Goal: Task Accomplishment & Management: Use online tool/utility

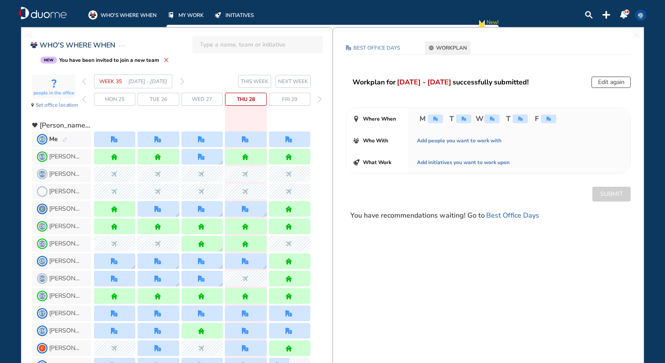
click at [321, 98] on img "forward day" at bounding box center [319, 99] width 4 height 7
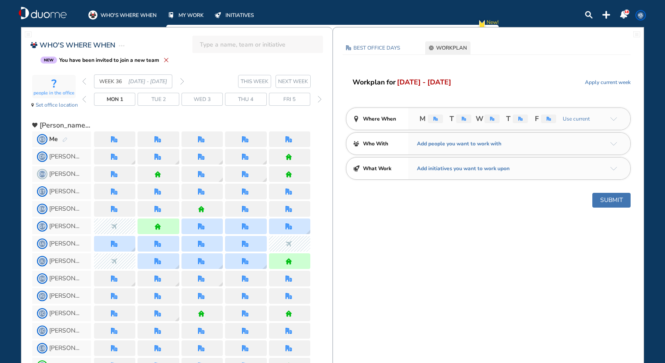
click at [320, 98] on img "forward day" at bounding box center [319, 99] width 4 height 7
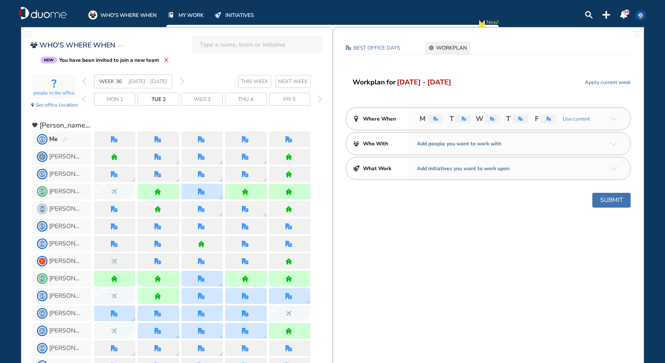
click at [319, 98] on img "forward day" at bounding box center [319, 99] width 4 height 7
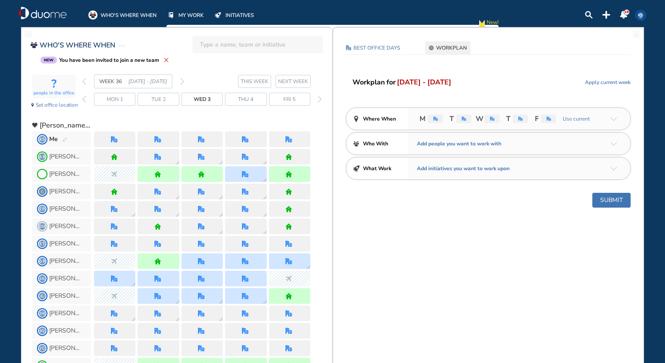
click at [319, 98] on img "forward day" at bounding box center [319, 99] width 4 height 7
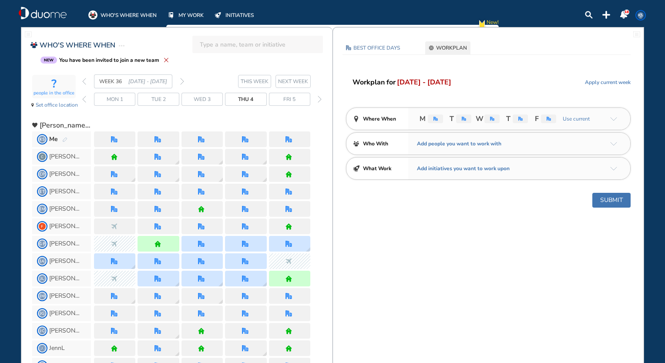
click at [319, 99] on img "forward day" at bounding box center [319, 99] width 4 height 7
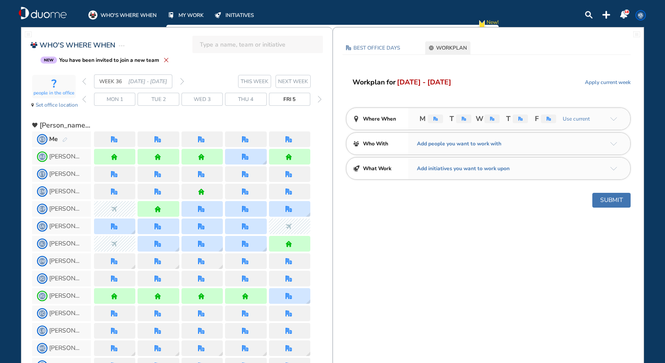
click at [319, 99] on img "forward day" at bounding box center [319, 99] width 4 height 7
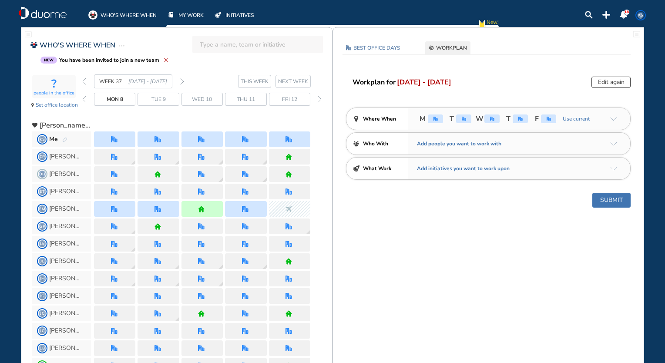
click at [319, 99] on img "forward day" at bounding box center [319, 99] width 4 height 7
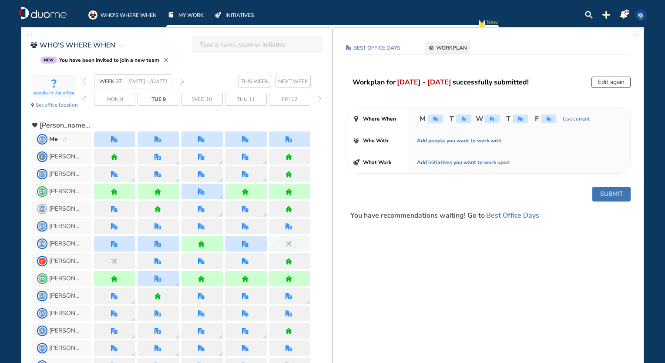
click at [319, 99] on img "forward day" at bounding box center [319, 99] width 4 height 7
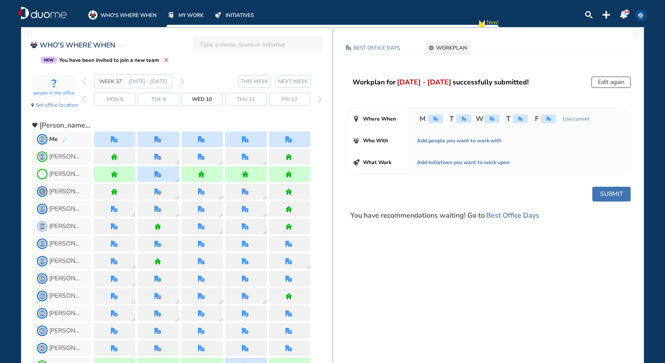
click at [319, 99] on img "forward day" at bounding box center [319, 99] width 4 height 7
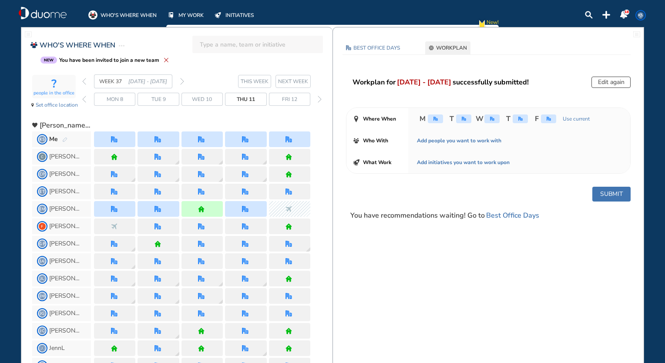
click at [319, 99] on img "forward day" at bounding box center [319, 99] width 4 height 7
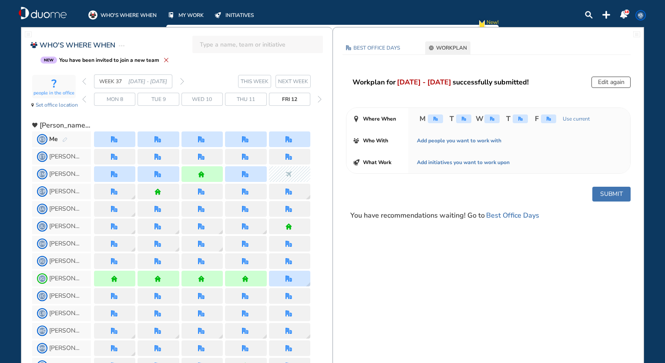
click at [319, 99] on img "forward day" at bounding box center [319, 99] width 4 height 7
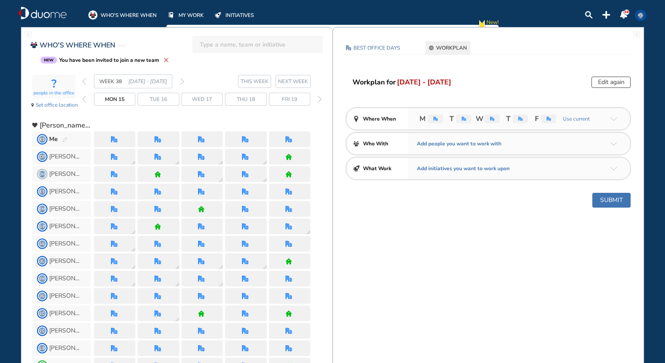
click at [319, 99] on img "forward day" at bounding box center [319, 99] width 4 height 7
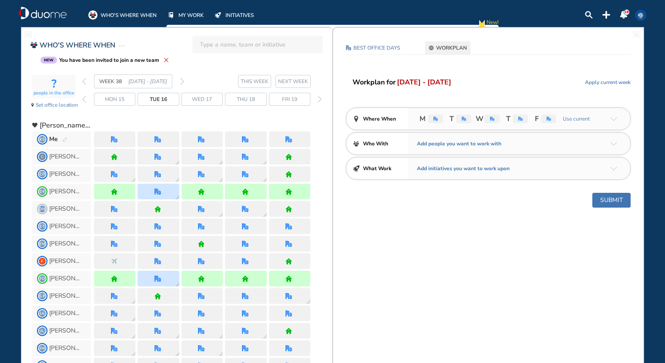
click at [319, 99] on img "forward day" at bounding box center [319, 99] width 4 height 7
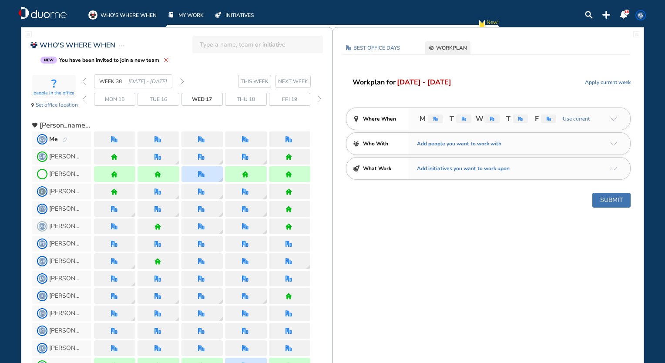
click at [319, 99] on img "forward day" at bounding box center [319, 99] width 4 height 7
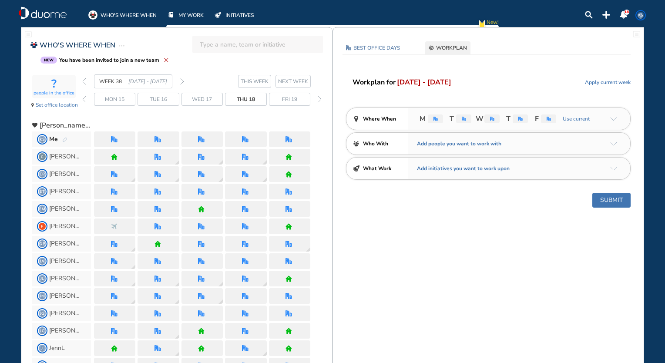
click at [319, 99] on img "forward day" at bounding box center [319, 99] width 4 height 7
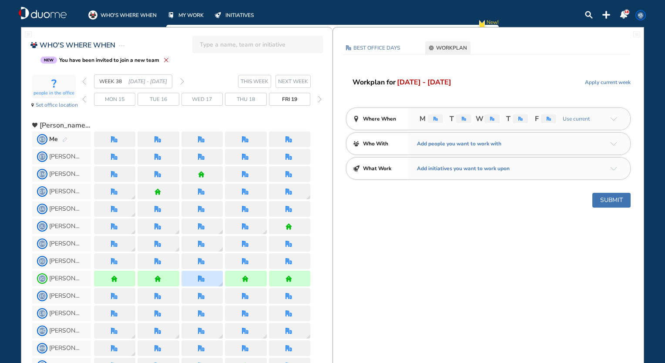
click at [319, 99] on img "forward day" at bounding box center [319, 99] width 4 height 7
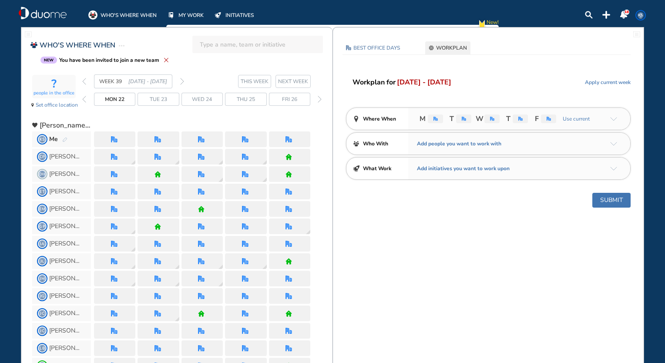
click at [319, 99] on img "forward day" at bounding box center [319, 99] width 4 height 7
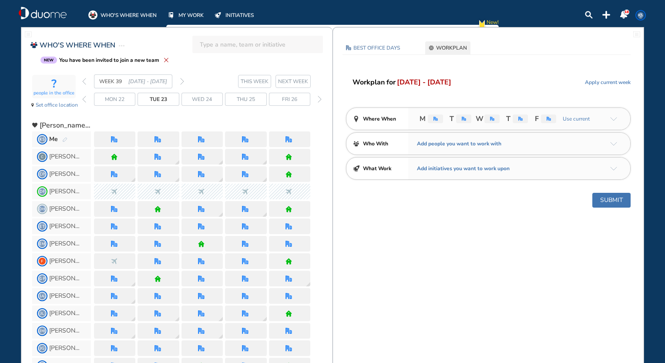
click at [319, 99] on img "forward day" at bounding box center [319, 99] width 4 height 7
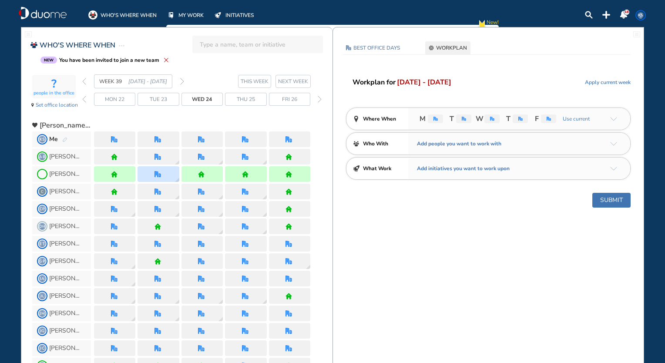
click at [319, 99] on img "forward day" at bounding box center [319, 99] width 4 height 7
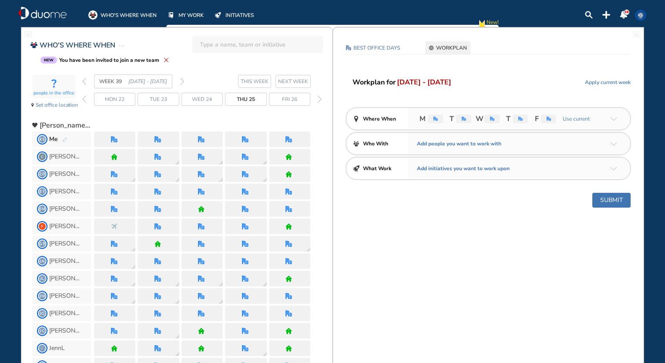
click at [319, 99] on img "forward day" at bounding box center [319, 99] width 4 height 7
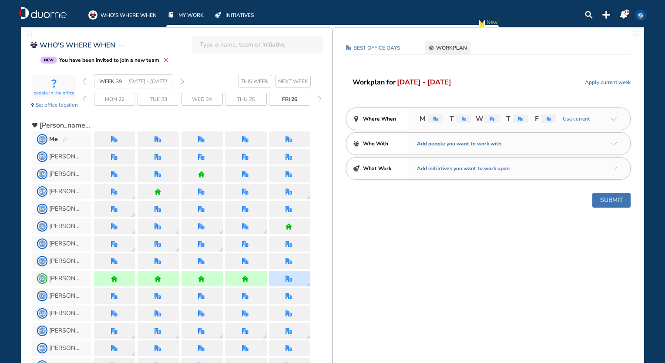
click at [319, 99] on img "forward day" at bounding box center [319, 99] width 4 height 7
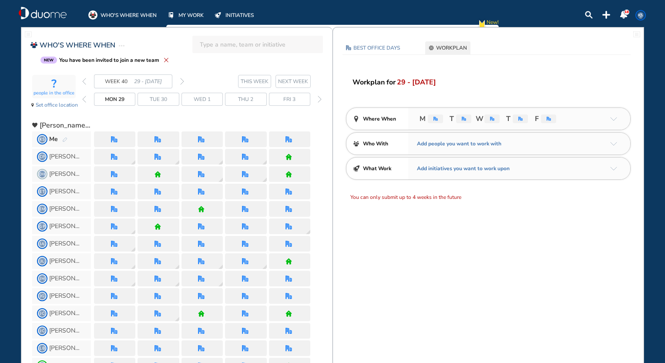
click at [319, 99] on img "forward day" at bounding box center [319, 99] width 4 height 7
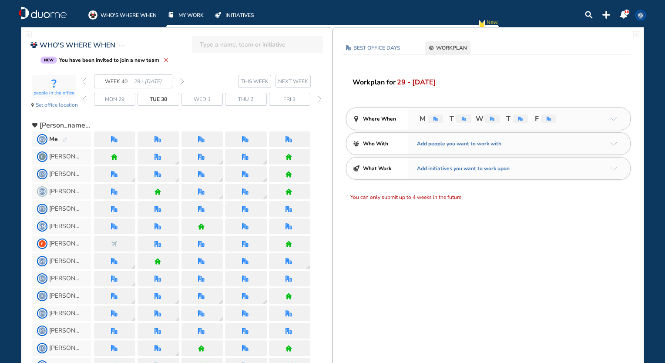
click at [319, 99] on img "forward day" at bounding box center [319, 99] width 4 height 7
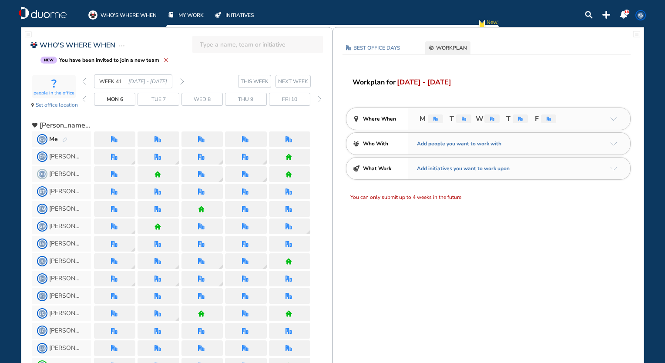
click at [319, 99] on img "forward day" at bounding box center [319, 99] width 4 height 7
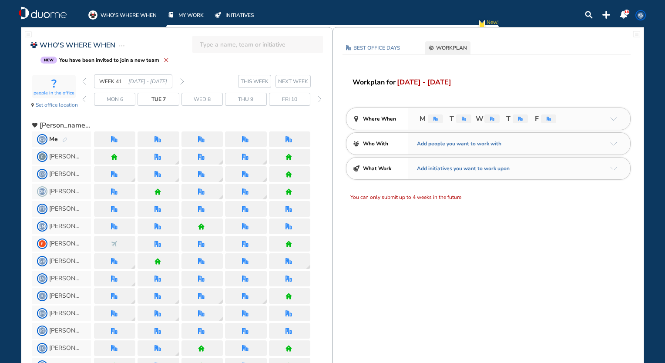
click at [319, 99] on img "forward day" at bounding box center [319, 99] width 4 height 7
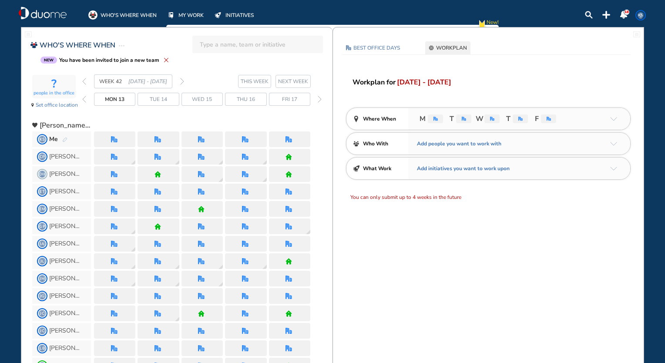
click at [319, 99] on img "forward day" at bounding box center [319, 99] width 4 height 7
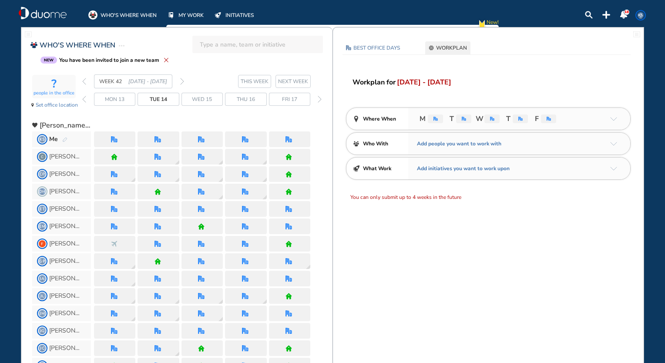
click at [319, 99] on img "forward day" at bounding box center [319, 99] width 4 height 7
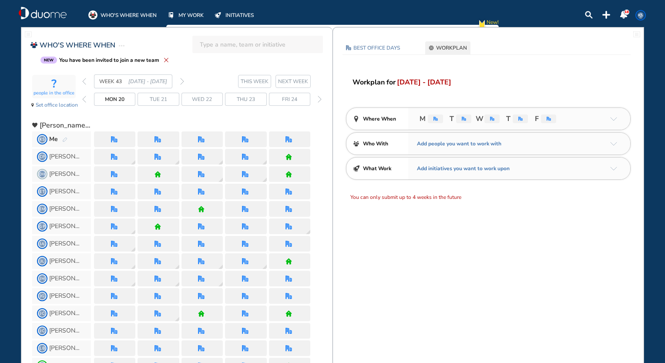
click at [319, 99] on img "forward day" at bounding box center [319, 99] width 4 height 7
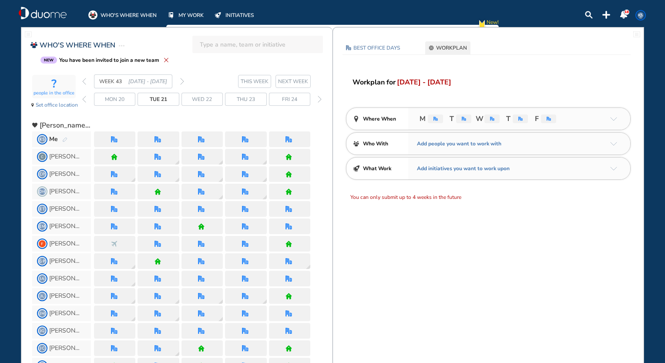
click at [319, 99] on img "forward day" at bounding box center [319, 99] width 4 height 7
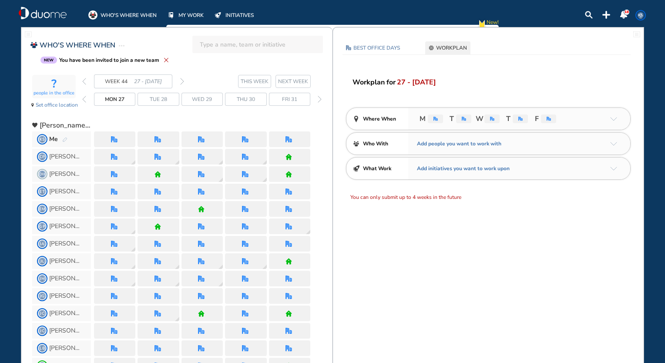
click at [319, 99] on img "forward day" at bounding box center [319, 99] width 4 height 7
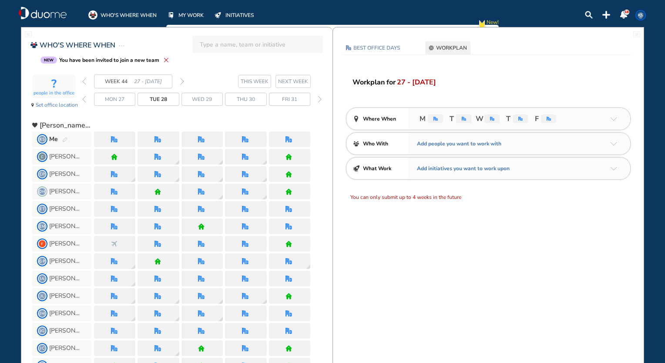
click at [319, 99] on img "forward day" at bounding box center [319, 99] width 4 height 7
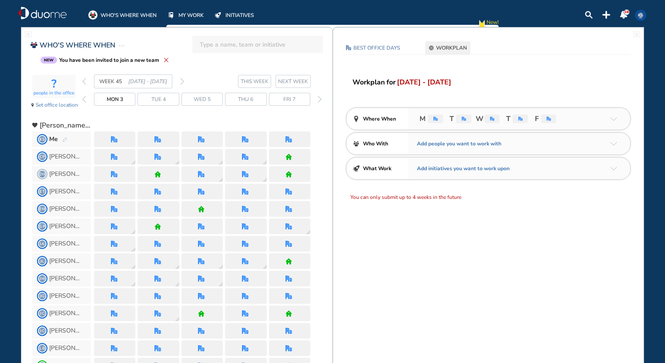
click at [319, 99] on img "forward day" at bounding box center [319, 99] width 4 height 7
click at [320, 99] on img "forward day" at bounding box center [319, 99] width 4 height 7
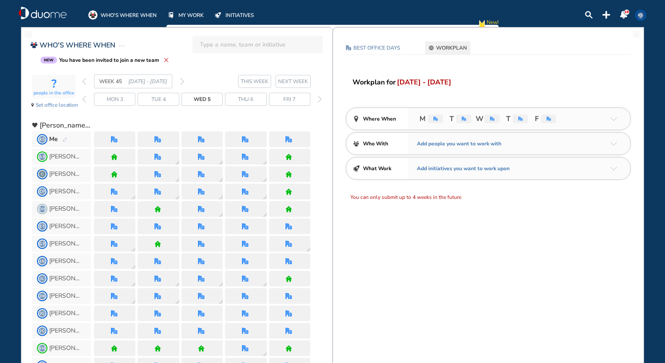
click at [320, 99] on img "forward day" at bounding box center [319, 99] width 4 height 7
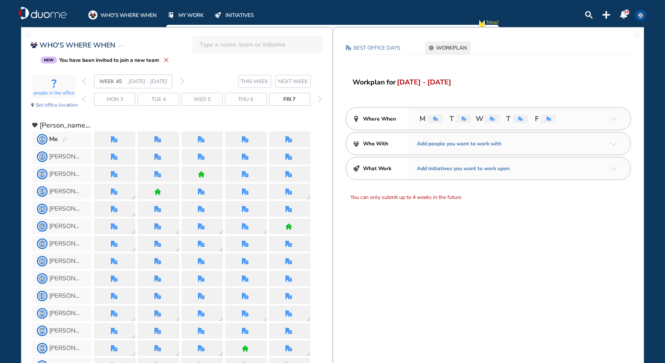
click at [320, 99] on img "forward day" at bounding box center [319, 99] width 4 height 7
click at [321, 100] on div "forward day" at bounding box center [319, 99] width 8 height 13
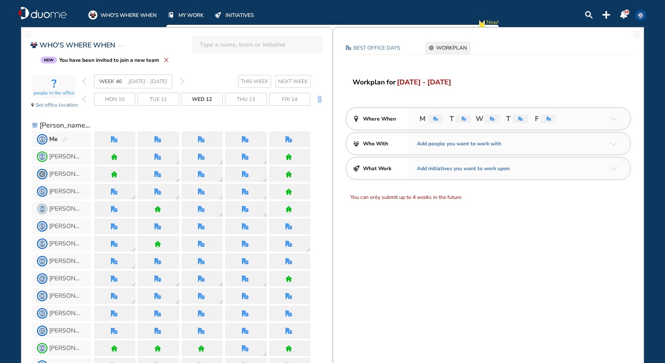
click at [321, 100] on div "forward day" at bounding box center [319, 99] width 8 height 13
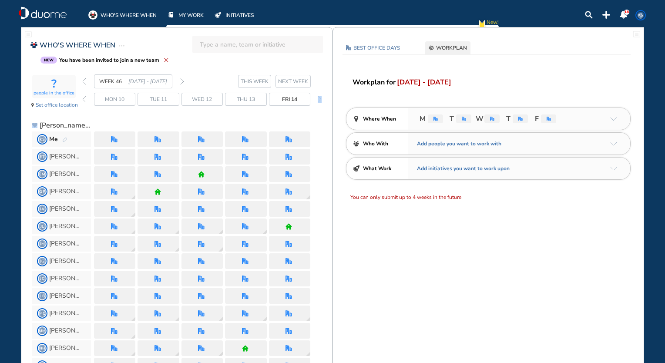
click at [321, 100] on div "forward day" at bounding box center [319, 99] width 8 height 13
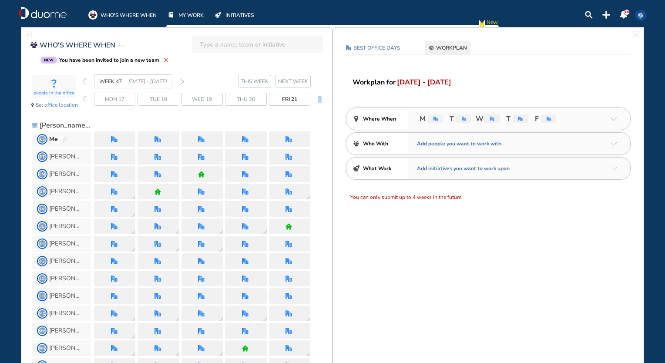
click at [372, 52] on button "BEST OFFICE DAYS" at bounding box center [372, 47] width 61 height 13
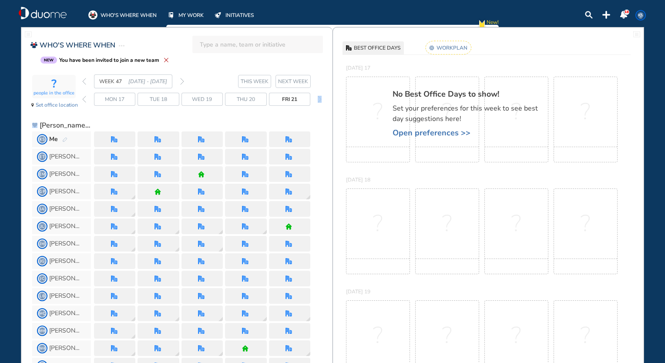
click at [437, 46] on rect at bounding box center [448, 47] width 46 height 13
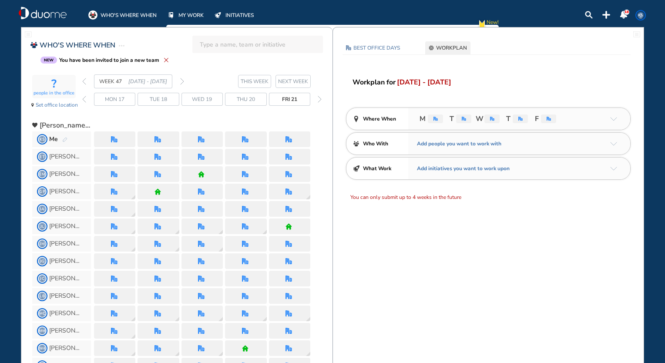
click at [96, 81] on span "WEEK 47 [DATE] - [DATE]" at bounding box center [133, 81] width 78 height 14
click at [93, 83] on div "WEEK 47 [DATE] - [DATE]" at bounding box center [133, 81] width 102 height 14
click at [87, 84] on div "WEEK 47 [DATE] - [DATE]" at bounding box center [133, 81] width 102 height 14
click at [91, 82] on div "WEEK 47 [DATE] - [DATE]" at bounding box center [133, 81] width 102 height 14
click at [88, 82] on div "WEEK 47 [DATE] - [DATE]" at bounding box center [133, 81] width 102 height 14
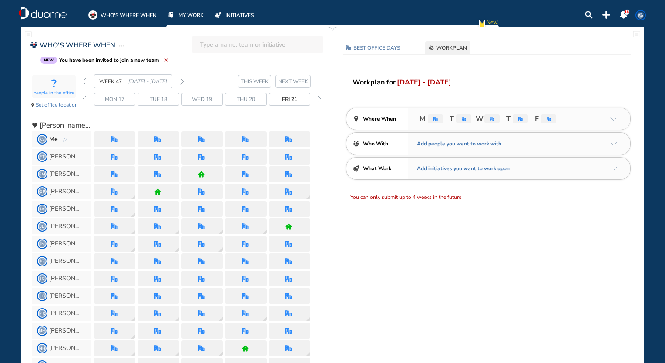
drag, startPoint x: 87, startPoint y: 82, endPoint x: 82, endPoint y: 83, distance: 5.7
click at [82, 83] on div "WEEK 47 [DATE] - [DATE]" at bounding box center [133, 81] width 102 height 14
click at [82, 82] on div "? people in the office Set office location WEEK 47 [DATE] - [DATE] THIS WEEK [D…" at bounding box center [182, 94] width 300 height 40
click at [82, 81] on img "back week" at bounding box center [84, 81] width 4 height 7
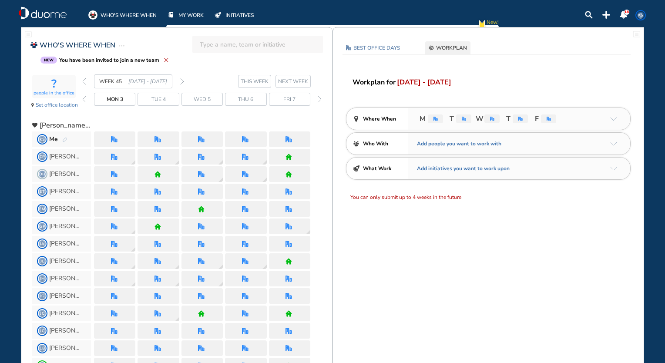
click at [81, 82] on div "? people in the office Set office location WEEK 45 [DATE] - [DATE] THIS WEEK [D…" at bounding box center [182, 94] width 300 height 40
click at [88, 80] on div "WEEK 45 [DATE] - [DATE]" at bounding box center [133, 81] width 102 height 14
click at [80, 80] on div "? people in the office Set office location WEEK 45 [DATE] - [DATE] THIS WEEK [D…" at bounding box center [182, 94] width 300 height 40
click at [90, 79] on div "WEEK 45 [DATE] - [DATE]" at bounding box center [133, 81] width 102 height 14
click at [84, 80] on img "back week" at bounding box center [84, 81] width 4 height 7
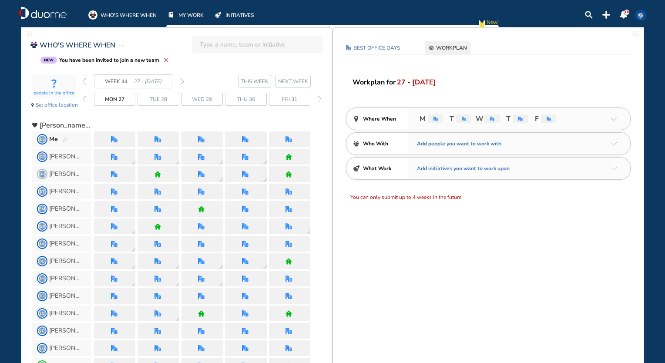
click at [86, 78] on img "back week" at bounding box center [84, 81] width 4 height 7
